Goal: Task Accomplishment & Management: Manage account settings

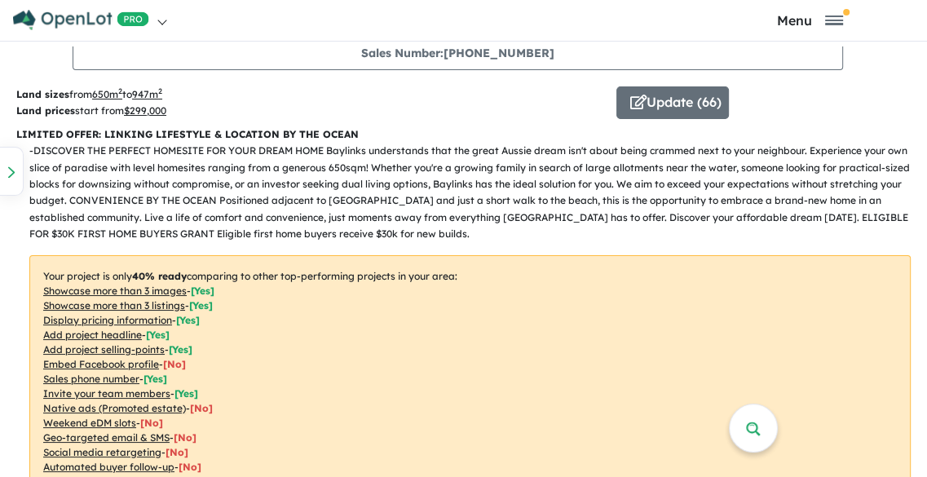
scroll to position [739, 0]
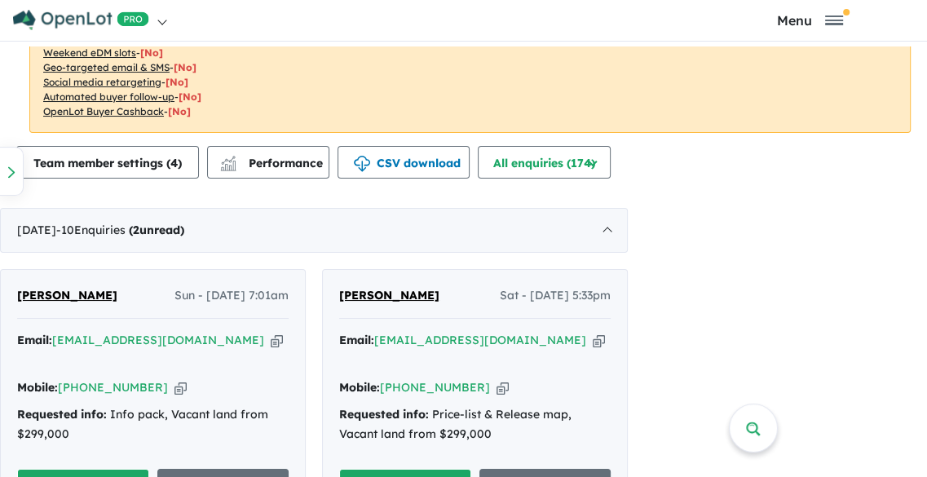
click at [149, 469] on button "Unread" at bounding box center [83, 486] width 132 height 35
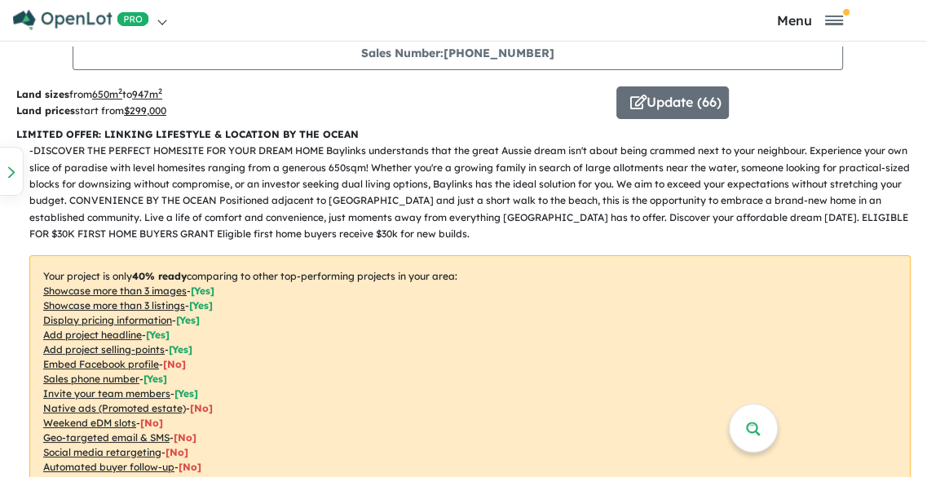
drag, startPoint x: 413, startPoint y: 361, endPoint x: 315, endPoint y: 341, distance: 99.9
copy span "[PERSON_NAME]"
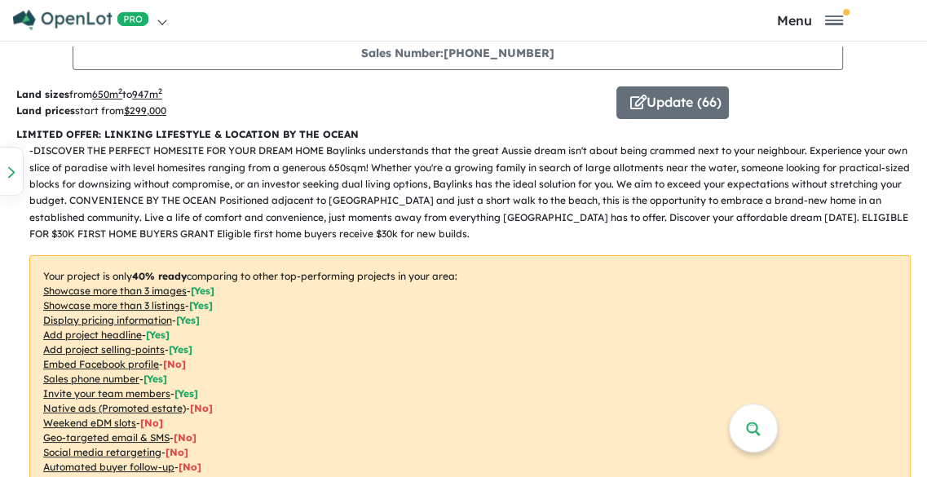
scroll to position [3, 0]
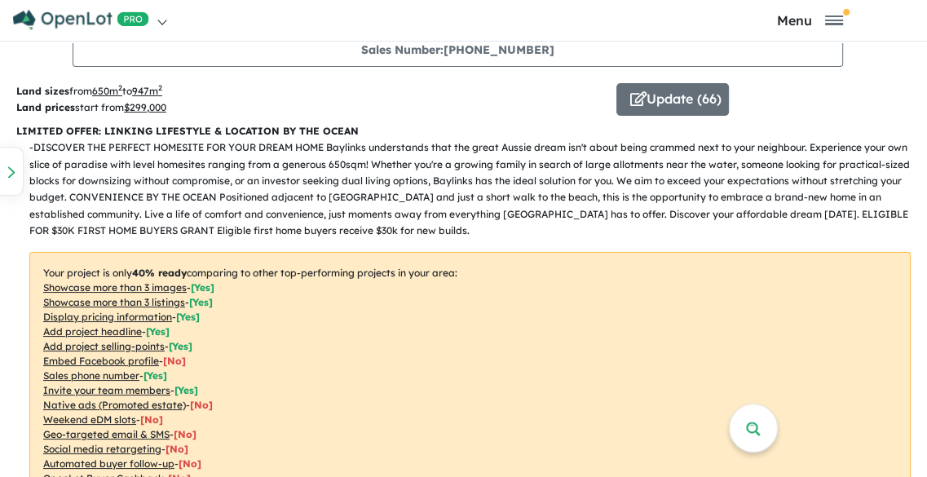
copy span "[PERSON_NAME]"
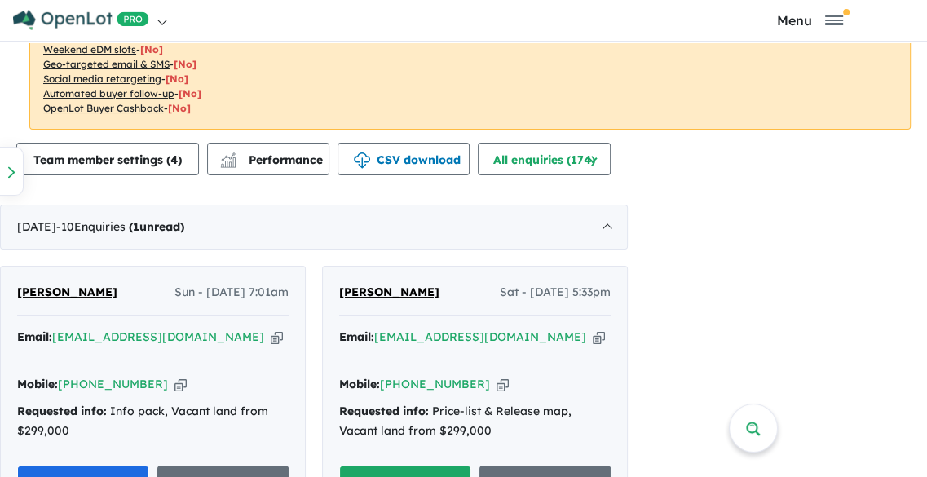
click at [471, 465] on button "Unread" at bounding box center [405, 482] width 132 height 35
click at [627, 267] on div "[PERSON_NAME] Sat - [DATE] 5:33pm Email: [EMAIL_ADDRESS][DOMAIN_NAME] Copied! M…" at bounding box center [475, 392] width 304 height 250
click at [918, 55] on div "View all projects in your account Baylinks Estate - Pialba 40 % READY Land size…" at bounding box center [463, 260] width 927 height 435
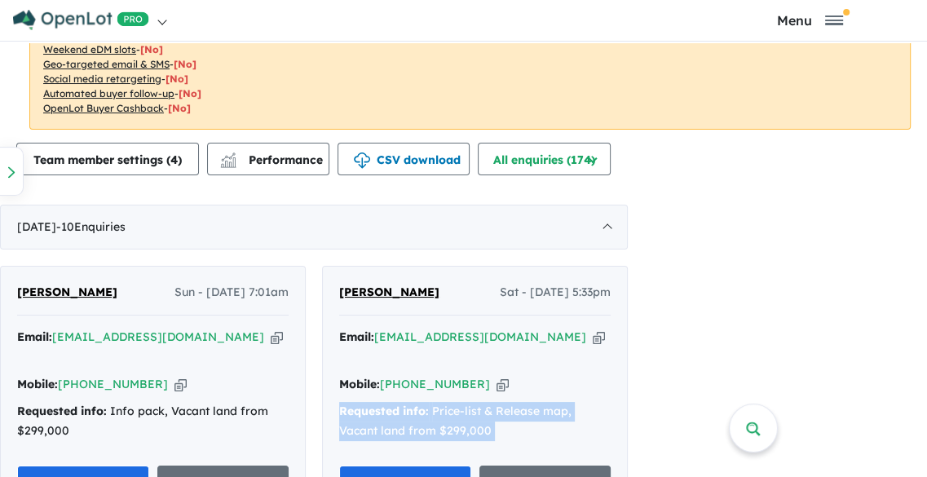
click at [918, 55] on div "View all projects in your account Baylinks Estate - Pialba 40 % READY Land size…" at bounding box center [463, 260] width 927 height 435
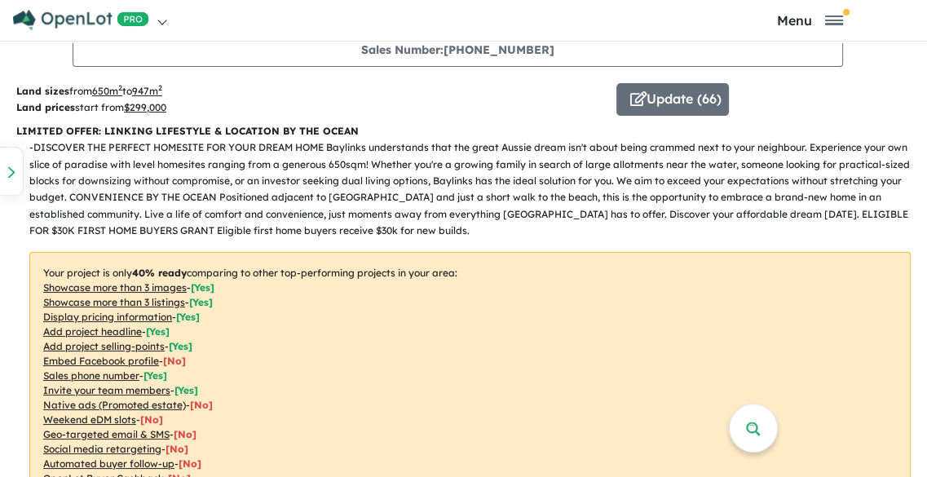
copy div "Requested info: Price-list & Release map, Vacant land from $299,000 Assigned Un…"
drag, startPoint x: 710, startPoint y: 350, endPoint x: 615, endPoint y: 346, distance: 94.6
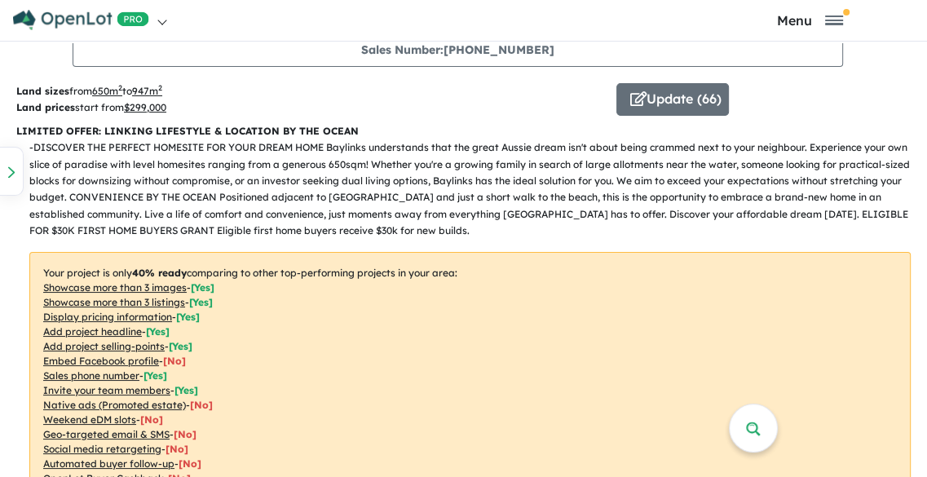
copy span "[PERSON_NAME]"
